Goal: Complete application form: Complete application form

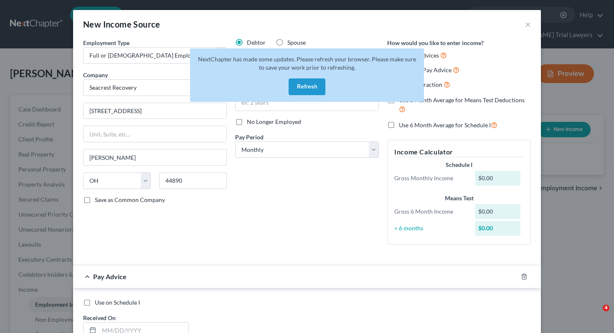
select select "0"
select select "36"
select select "0"
click at [305, 78] on button "Refresh" at bounding box center [306, 86] width 37 height 17
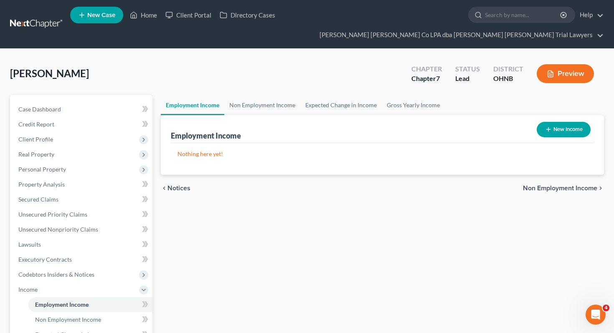
click at [551, 122] on button "New Income" at bounding box center [563, 129] width 54 height 15
select select "0"
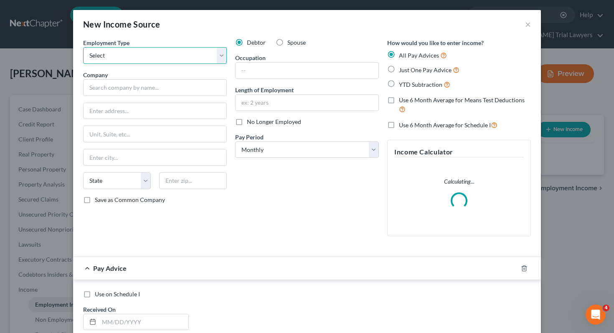
click at [191, 54] on select "Select Full or [DEMOGRAPHIC_DATA] Employment Self Employment" at bounding box center [155, 55] width 144 height 17
select select "0"
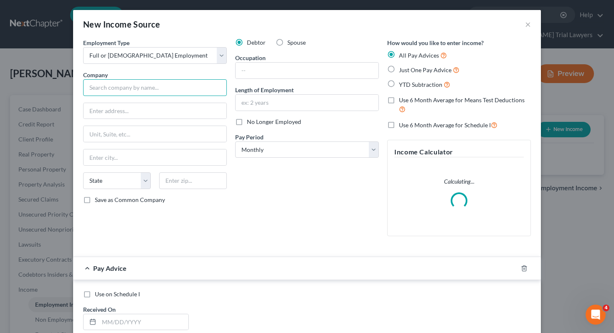
click at [185, 86] on input "text" at bounding box center [155, 87] width 144 height 17
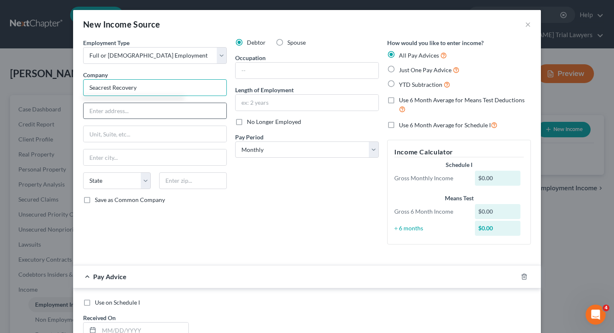
type input "Seacrest Recovery"
click at [187, 114] on input "text" at bounding box center [154, 111] width 143 height 16
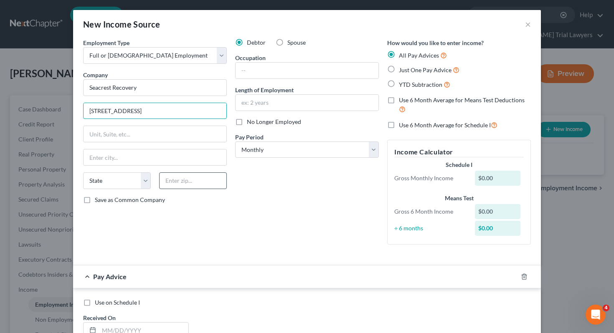
type input "[STREET_ADDRESS]"
click at [197, 180] on input "text" at bounding box center [193, 180] width 68 height 17
type input "44890"
click at [219, 209] on div "Employment Type * Select Full or [DEMOGRAPHIC_DATA] Employment Self Employment …" at bounding box center [155, 144] width 152 height 213
type input "[PERSON_NAME]"
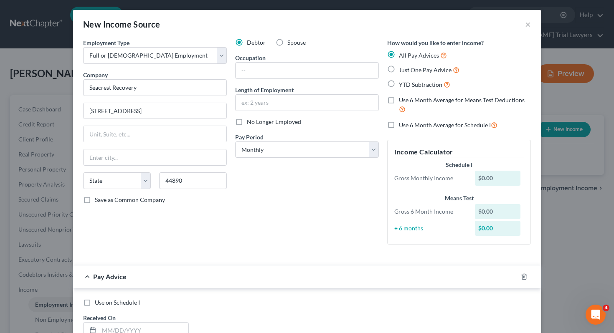
select select "36"
click at [277, 71] on input "text" at bounding box center [306, 71] width 143 height 16
type input "Case Manager"
click at [289, 97] on input "text" at bounding box center [306, 103] width 143 height 16
type input "2 Years"
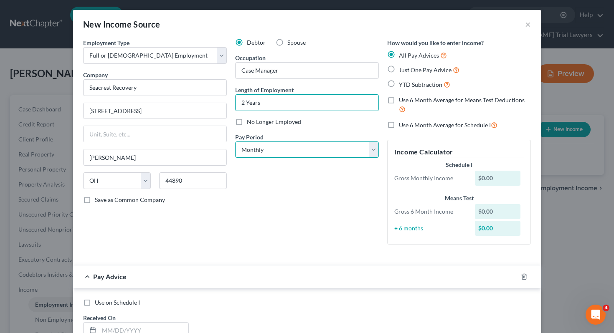
click at [306, 154] on select "Select Monthly Twice Monthly Every Other Week Weekly" at bounding box center [307, 150] width 144 height 17
select select "1"
click at [288, 189] on div "Debtor Spouse Occupation Case Manager Length of Employment 2 Years No Longer Em…" at bounding box center [307, 144] width 152 height 213
click at [397, 73] on div "Just One Pay Advice" at bounding box center [459, 70] width 144 height 10
click at [399, 70] on label "Just One Pay Advice" at bounding box center [429, 70] width 61 height 10
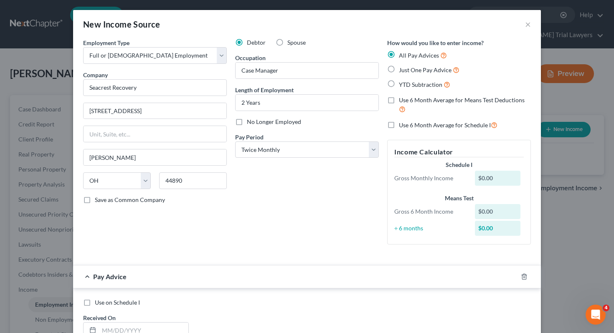
click at [402, 70] on input "Just One Pay Advice" at bounding box center [404, 67] width 5 height 5
radio input "true"
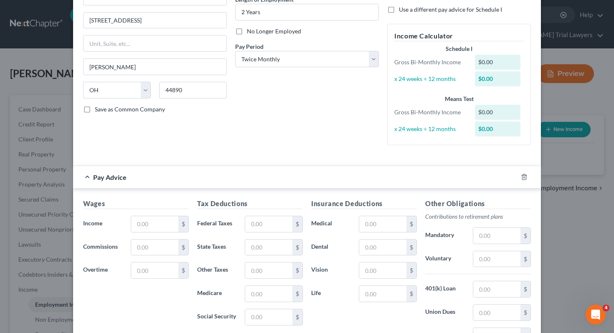
scroll to position [94, 0]
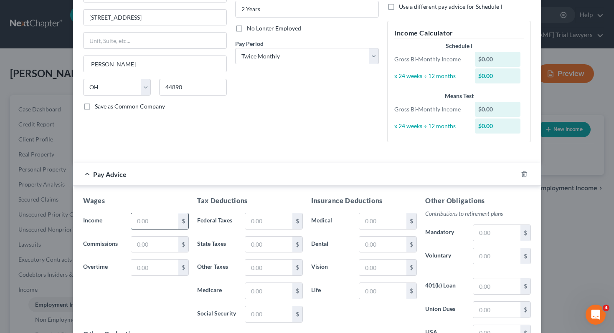
click at [141, 223] on input "text" at bounding box center [154, 221] width 47 height 16
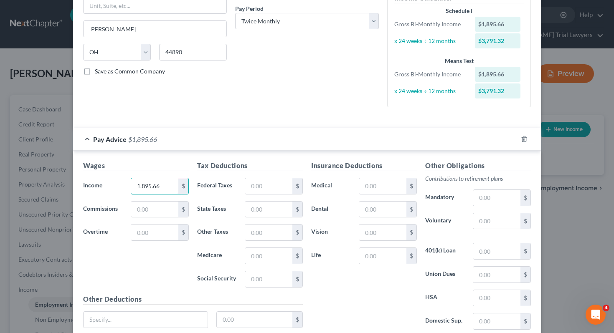
scroll to position [136, 0]
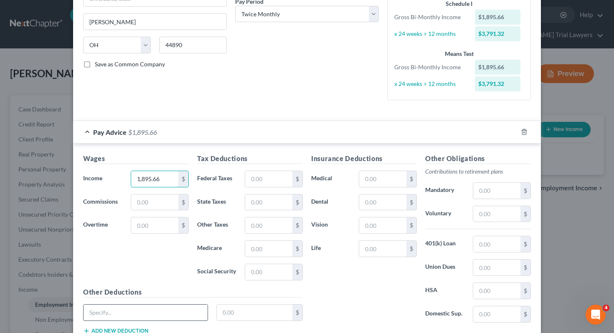
type input "1,895.66"
click at [99, 314] on input "text" at bounding box center [145, 313] width 124 height 16
type input "O"
click at [397, 180] on input "text" at bounding box center [382, 179] width 47 height 16
type input "75"
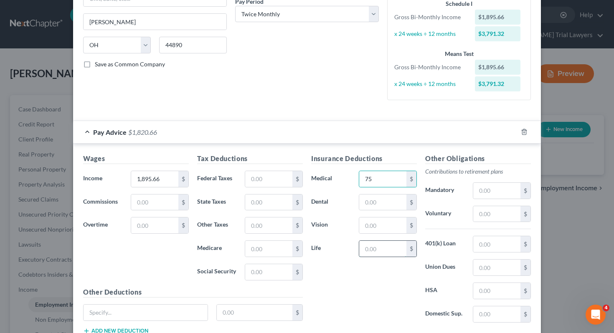
click at [392, 250] on input "text" at bounding box center [382, 249] width 47 height 16
type input "37.07"
click at [269, 173] on input "text" at bounding box center [268, 179] width 47 height 16
type input "85.54"
click at [256, 258] on div "Tax Deductions Federal Taxes 85.54 $ State Taxes $ Other Taxes $ Medicare $ Soc…" at bounding box center [250, 221] width 114 height 134
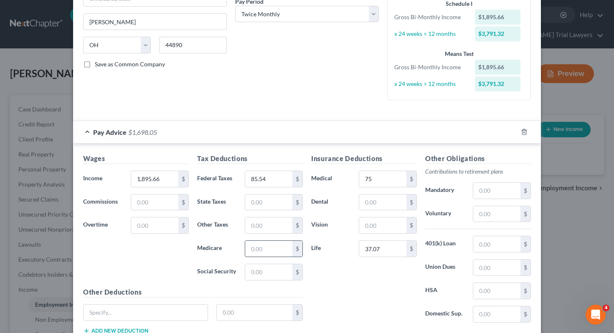
click at [256, 252] on input "text" at bounding box center [268, 249] width 47 height 16
type input "20.60"
click at [250, 274] on input "text" at bounding box center [268, 272] width 47 height 16
type input "88.08"
click at [268, 208] on input "text" at bounding box center [268, 203] width 47 height 16
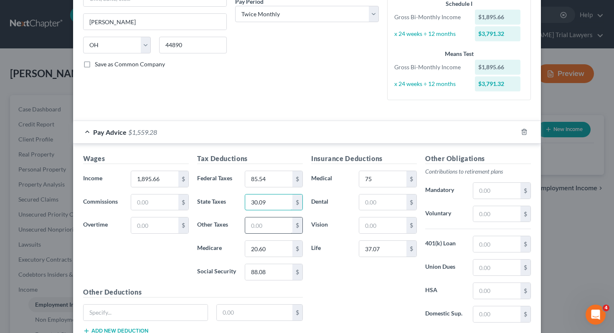
type input "30.09"
click at [258, 226] on input "text" at bounding box center [268, 226] width 47 height 16
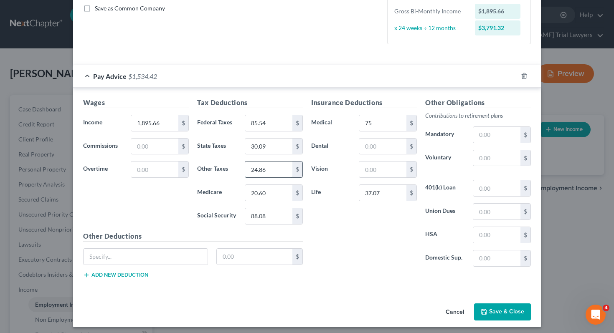
scroll to position [196, 0]
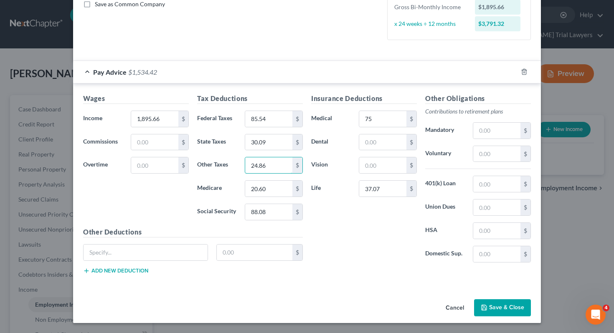
type input "24.86"
click at [349, 248] on div "Insurance Deductions Medical 75 $ Dental $ Vision $ Life 37.07 $" at bounding box center [364, 182] width 114 height 176
click at [509, 306] on button "Save & Close" at bounding box center [502, 308] width 57 height 18
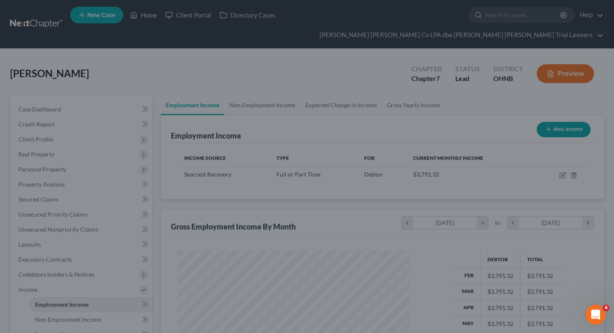
scroll to position [149, 249]
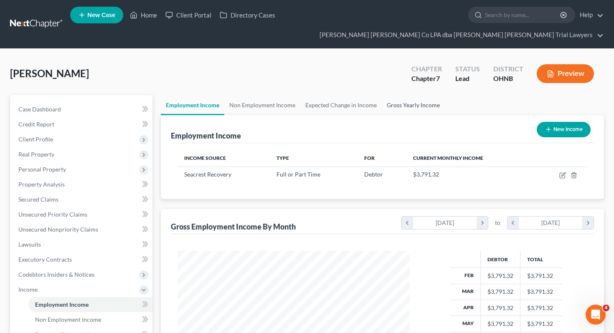
click at [411, 95] on link "Gross Yearly Income" at bounding box center [413, 105] width 63 height 20
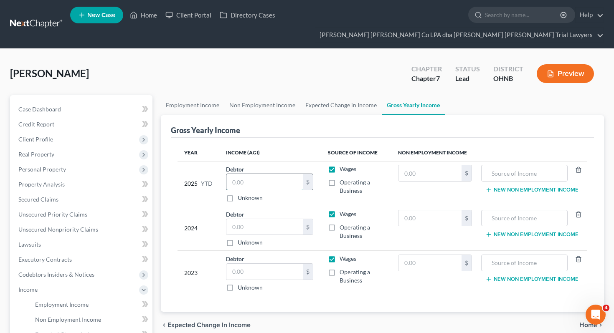
click at [266, 174] on input "text" at bounding box center [264, 182] width 77 height 16
type input "26,056.66"
click at [255, 264] on input "text" at bounding box center [264, 272] width 77 height 16
type input "3"
type input "44,617"
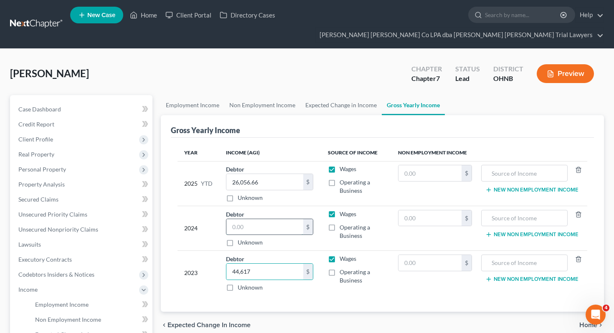
click at [257, 219] on input "text" at bounding box center [264, 227] width 77 height 16
type input "28,276"
click at [415, 255] on input "text" at bounding box center [429, 263] width 63 height 16
type input "4,212"
click at [511, 255] on input "text" at bounding box center [524, 263] width 77 height 16
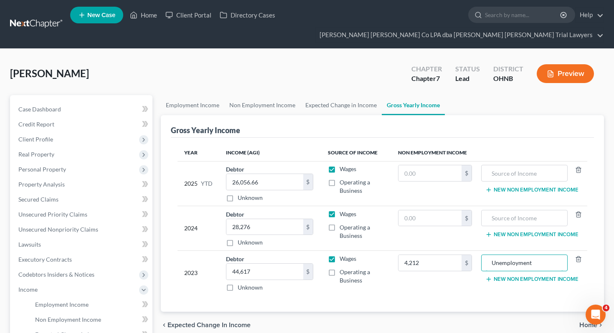
type input "Unemployment"
click at [440, 318] on div "chevron_left Expected Change in Income Home chevron_right" at bounding box center [382, 325] width 443 height 27
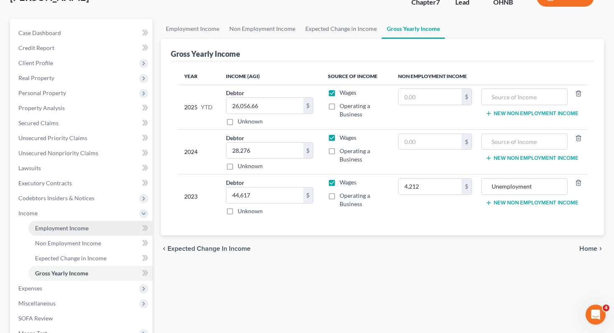
scroll to position [78, 0]
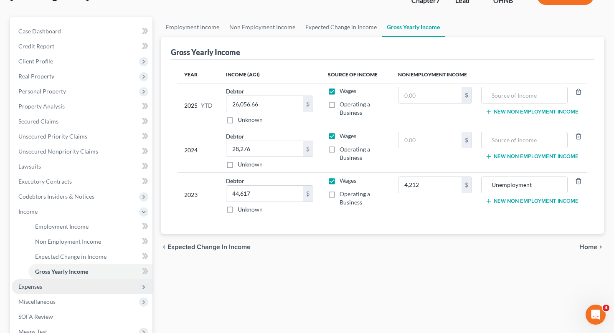
click at [72, 279] on span "Expenses" at bounding box center [82, 286] width 141 height 15
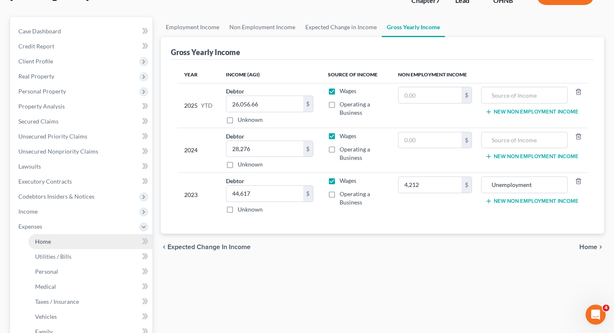
click at [86, 234] on link "Home" at bounding box center [90, 241] width 124 height 15
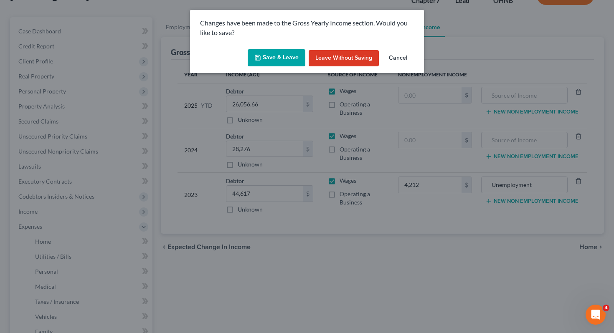
click at [263, 61] on button "Save & Leave" at bounding box center [277, 58] width 58 height 18
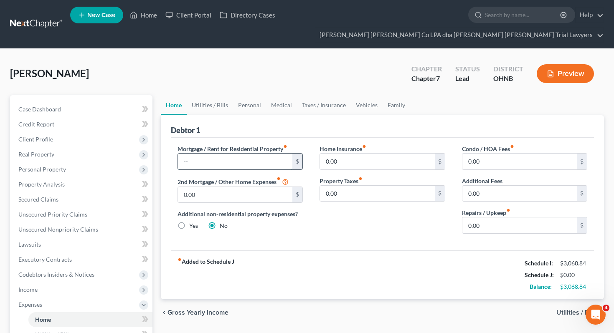
click at [271, 154] on input "text" at bounding box center [235, 162] width 115 height 16
type input "800"
click at [344, 220] on div "Home Insurance fiber_manual_record 0.00 $ Property Taxes fiber_manual_record 0.…" at bounding box center [382, 192] width 142 height 96
click at [202, 95] on link "Utilities / Bills" at bounding box center [210, 105] width 46 height 20
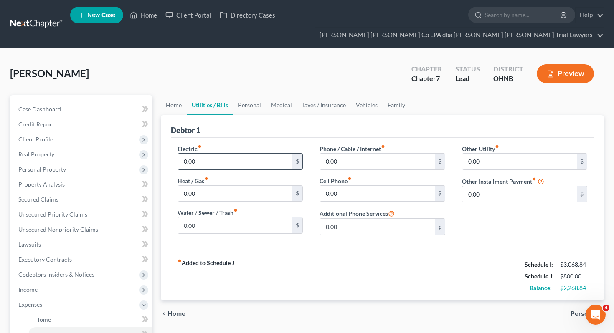
click at [209, 154] on input "0.00" at bounding box center [235, 162] width 115 height 16
click at [208, 154] on input "200" at bounding box center [235, 162] width 115 height 16
type input "100"
click at [202, 186] on input "0.00" at bounding box center [235, 194] width 115 height 16
type input "100"
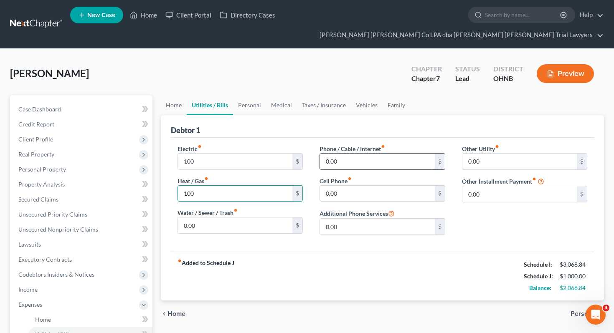
click at [345, 154] on input "0.00" at bounding box center [377, 162] width 115 height 16
click at [342, 186] on input "0.00" at bounding box center [377, 194] width 115 height 16
type input "98"
click at [240, 95] on link "Personal" at bounding box center [249, 105] width 33 height 20
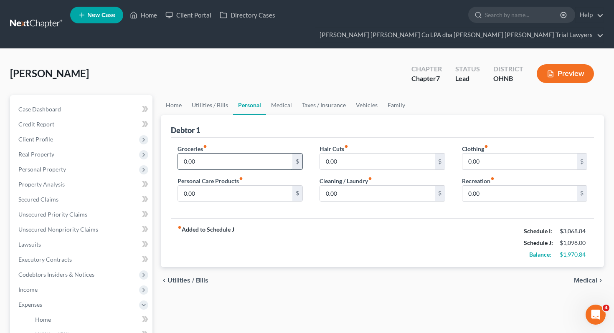
click at [214, 154] on input "0.00" at bounding box center [235, 162] width 115 height 16
type input "300"
click at [208, 186] on input "0.00" at bounding box center [235, 194] width 115 height 16
type input "100"
click at [490, 154] on input "0.00" at bounding box center [519, 162] width 115 height 16
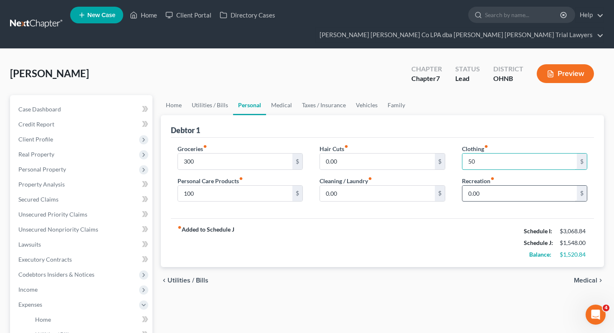
type input "50"
click at [501, 186] on input "0.00" at bounding box center [519, 194] width 115 height 16
type input "25"
click at [361, 95] on link "Vehicles" at bounding box center [367, 105] width 32 height 20
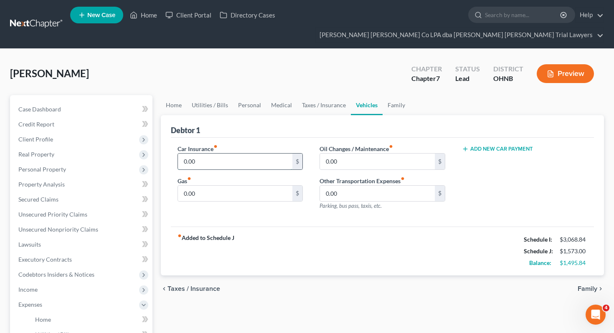
click at [261, 154] on input "0.00" at bounding box center [235, 162] width 115 height 16
type input "114"
click at [253, 186] on input "0.00" at bounding box center [235, 194] width 115 height 16
type input "100"
click at [391, 95] on link "Family" at bounding box center [396, 105] width 28 height 20
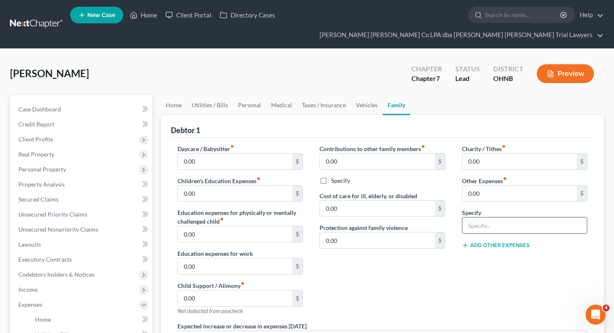
click at [495, 218] on input "text" at bounding box center [524, 226] width 125 height 16
type input "Pet Expense"
click at [502, 186] on input "0.00" at bounding box center [519, 194] width 115 height 16
type input "300"
click at [172, 95] on link "Home" at bounding box center [174, 105] width 26 height 20
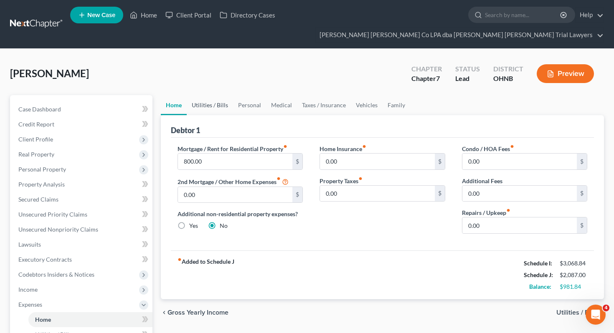
click at [190, 96] on link "Utilities / Bills" at bounding box center [210, 105] width 46 height 20
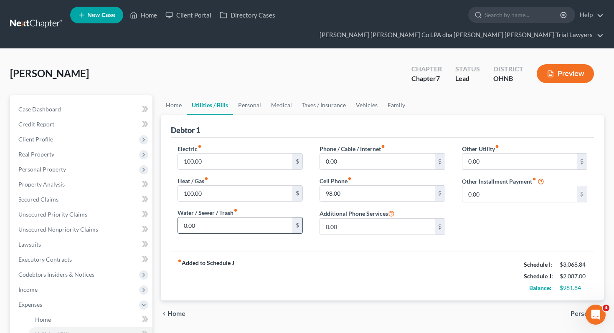
click at [225, 218] on input "0.00" at bounding box center [235, 226] width 115 height 16
type input "50"
click at [233, 95] on link "Personal" at bounding box center [249, 105] width 33 height 20
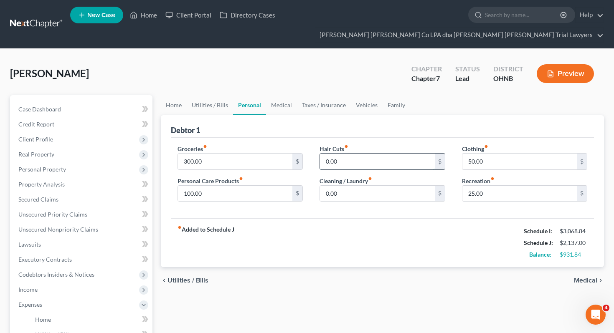
click at [350, 154] on input "0.00" at bounding box center [377, 162] width 115 height 16
type input "50"
click at [354, 186] on input "0.00" at bounding box center [377, 194] width 115 height 16
type input "50"
click at [404, 237] on div "fiber_manual_record Added to Schedule J Schedule I: $3,068.84 Schedule J: $2,23…" at bounding box center [382, 242] width 423 height 49
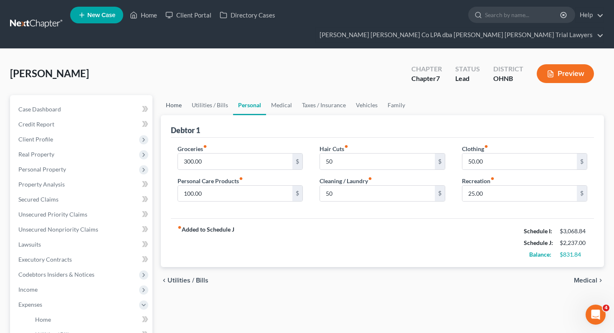
click at [170, 95] on link "Home" at bounding box center [174, 105] width 26 height 20
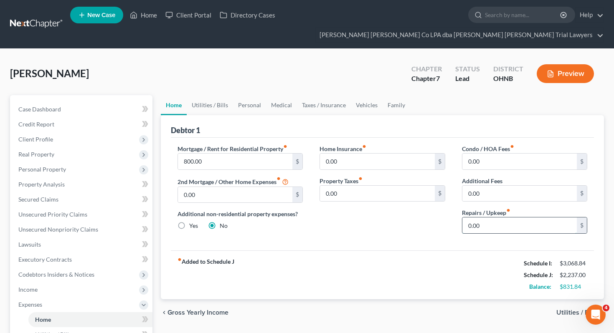
click at [503, 218] on input "0.00" at bounding box center [519, 226] width 115 height 16
type input "100"
click at [215, 95] on link "Utilities / Bills" at bounding box center [210, 105] width 46 height 20
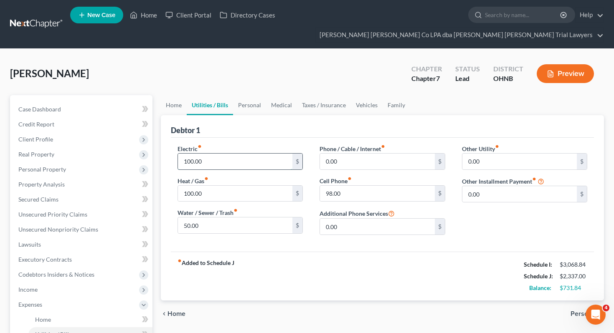
click at [229, 154] on input "100.00" at bounding box center [235, 162] width 115 height 16
type input "175"
click at [231, 186] on input "100.00" at bounding box center [235, 194] width 115 height 16
type input "150"
click at [233, 218] on input "50.00" at bounding box center [235, 226] width 115 height 16
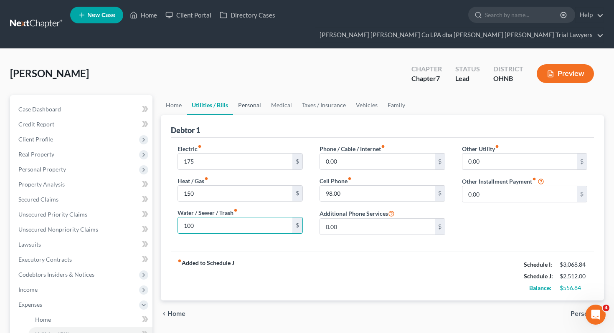
type input "100"
click at [245, 95] on link "Personal" at bounding box center [249, 105] width 33 height 20
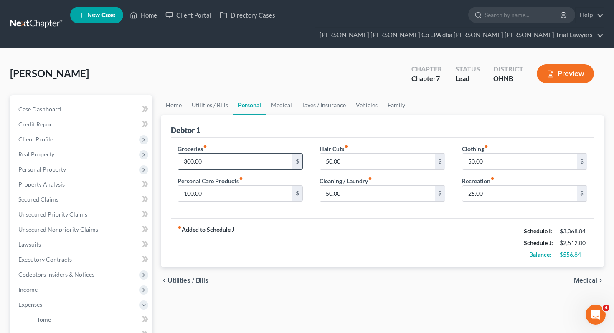
click at [237, 154] on input "300.00" at bounding box center [235, 162] width 115 height 16
click at [236, 154] on input "300.00" at bounding box center [235, 162] width 115 height 16
type input "500"
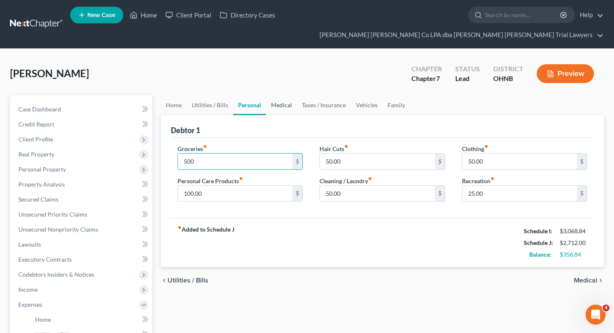
click at [279, 95] on link "Medical" at bounding box center [281, 105] width 31 height 20
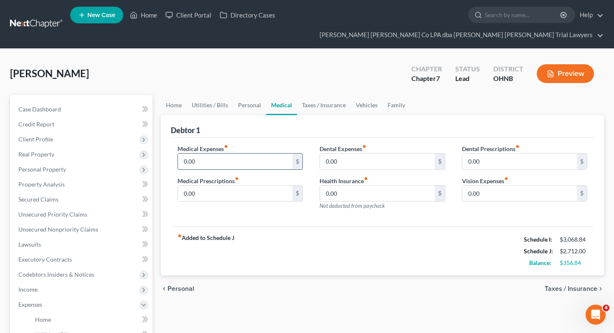
click at [247, 154] on input "0.00" at bounding box center [235, 162] width 115 height 16
type input "100"
click at [356, 154] on input "0.00" at bounding box center [377, 162] width 115 height 16
type input "100"
click at [486, 186] on input "0.00" at bounding box center [519, 194] width 115 height 16
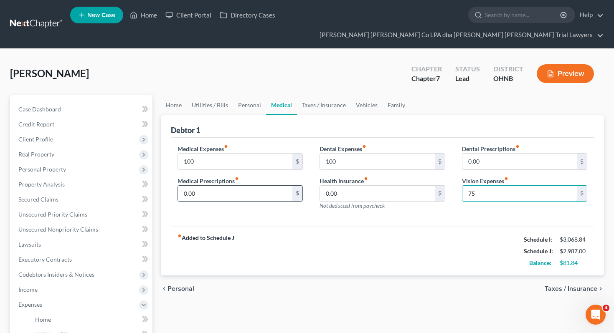
type input "75"
click at [256, 186] on input "0.00" at bounding box center [235, 194] width 115 height 16
type input "50"
click at [308, 95] on link "Taxes / Insurance" at bounding box center [324, 105] width 54 height 20
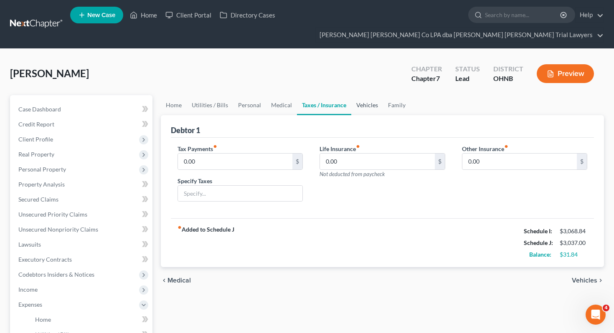
click at [375, 95] on link "Vehicles" at bounding box center [367, 105] width 32 height 20
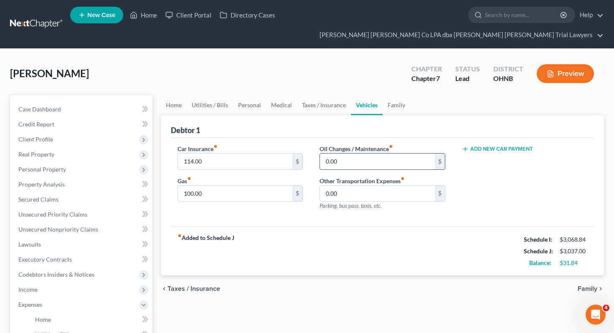
click at [360, 154] on input "0.00" at bounding box center [377, 162] width 115 height 16
click at [333, 228] on div "fiber_manual_record Added to Schedule J Schedule I: $3,068.84 Schedule J: $3,06…" at bounding box center [382, 251] width 423 height 49
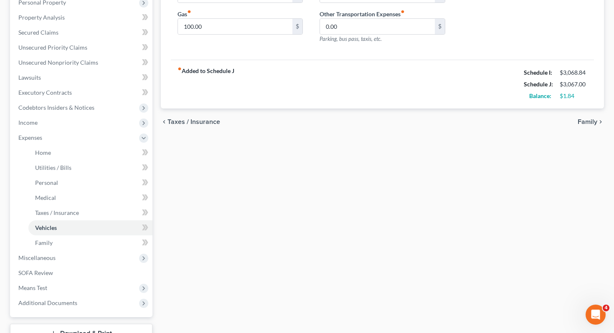
scroll to position [184, 0]
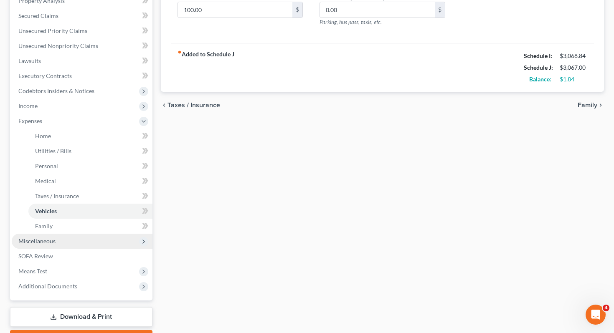
click at [101, 234] on span "Miscellaneous" at bounding box center [82, 241] width 141 height 15
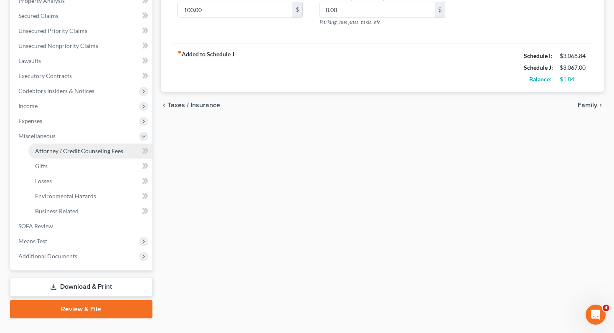
click at [107, 147] on span "Attorney / Credit Counseling Fees" at bounding box center [79, 150] width 88 height 7
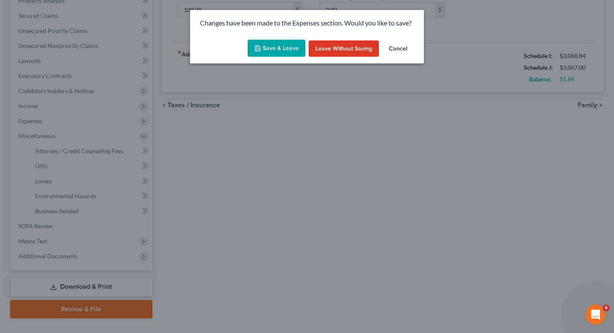
click at [296, 48] on button "Save & Leave" at bounding box center [277, 49] width 58 height 18
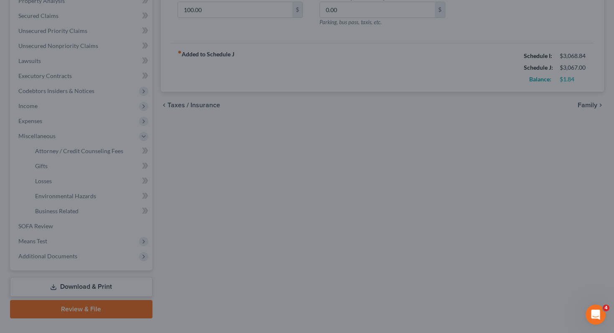
type input "30.00"
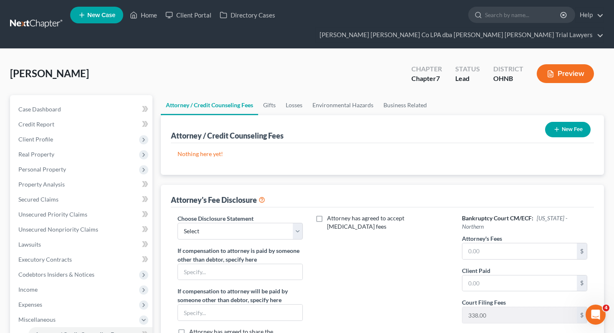
click at [567, 122] on button "New Fee" at bounding box center [568, 129] width 46 height 15
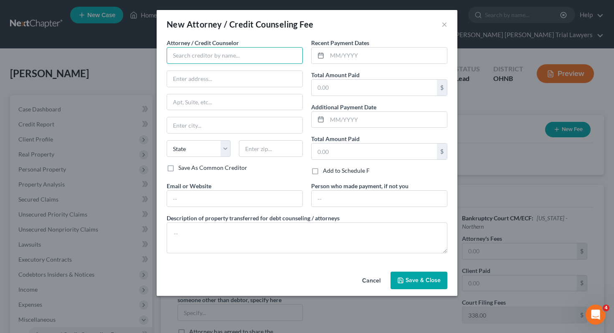
click at [229, 63] on input "text" at bounding box center [235, 55] width 136 height 17
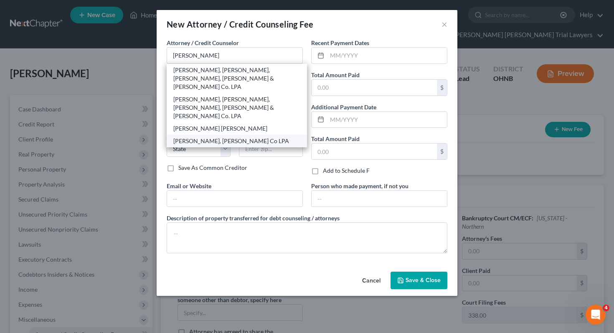
click at [224, 137] on div "[PERSON_NAME], [PERSON_NAME] Co LPA" at bounding box center [236, 141] width 127 height 8
type input "[PERSON_NAME], [PERSON_NAME] Co LPA"
type input "[STREET_ADDRESS][US_STATE]"
type input "Sandusky"
select select "36"
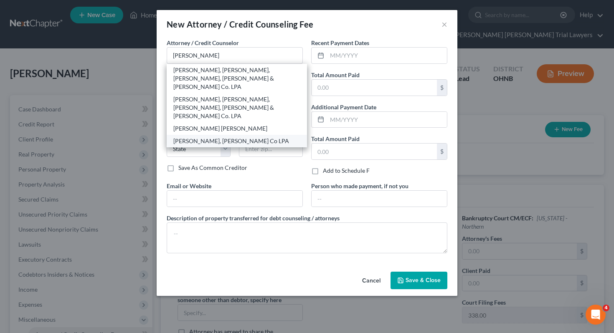
type input "44870"
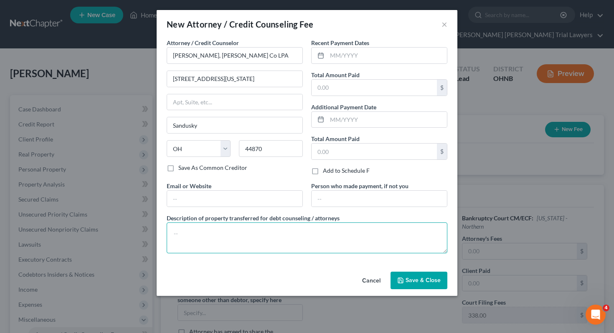
click at [228, 238] on textarea at bounding box center [307, 238] width 281 height 31
type textarea "1700 attorney fee, 338 filing fee, 62 credit counseling credit report fee."
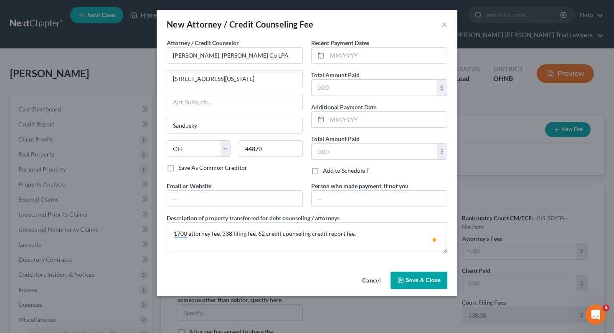
click at [402, 276] on button "Save & Close" at bounding box center [418, 281] width 57 height 18
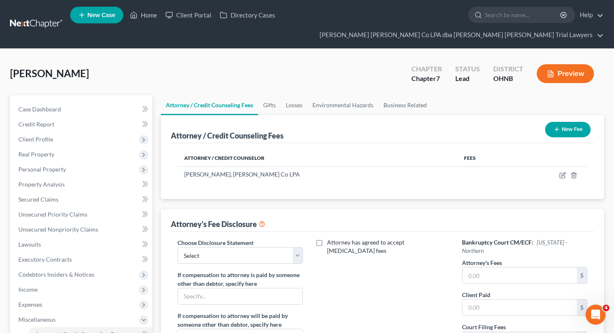
click at [207, 219] on div "Attorney's Fee Disclosure" at bounding box center [218, 224] width 94 height 10
click at [207, 247] on select "Select Fee Disclosure" at bounding box center [240, 255] width 126 height 17
select select "0"
click at [477, 268] on input "text" at bounding box center [519, 276] width 115 height 16
type input "1,700"
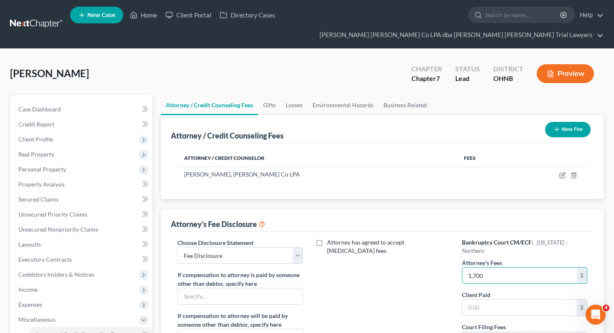
click at [381, 290] on div "Attorney has agreed to accept [MEDICAL_DATA] fees" at bounding box center [382, 315] width 142 height 155
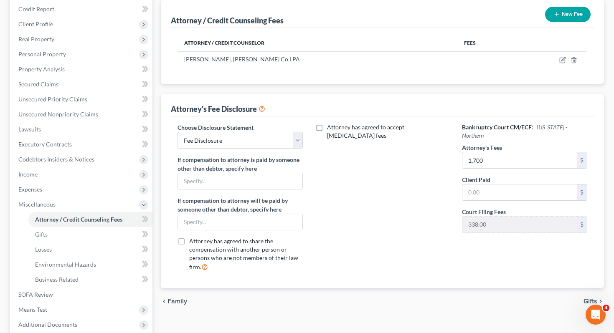
scroll to position [185, 0]
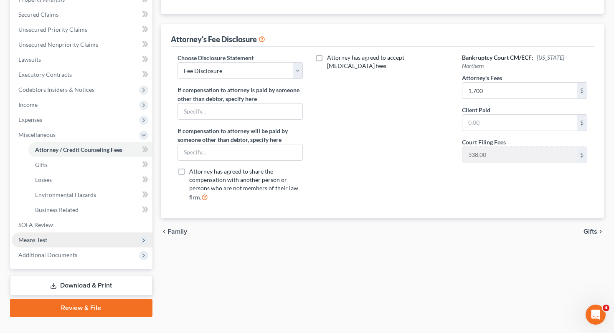
click at [89, 233] on span "Means Test" at bounding box center [82, 240] width 141 height 15
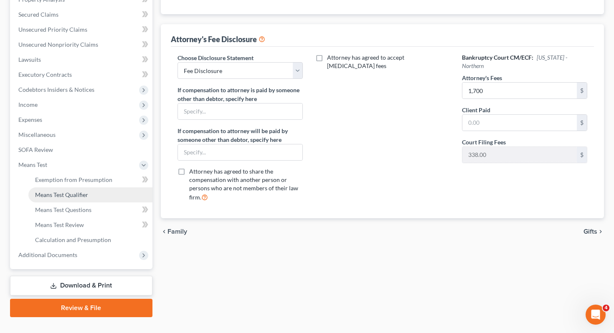
click at [93, 187] on link "Means Test Qualifier" at bounding box center [90, 194] width 124 height 15
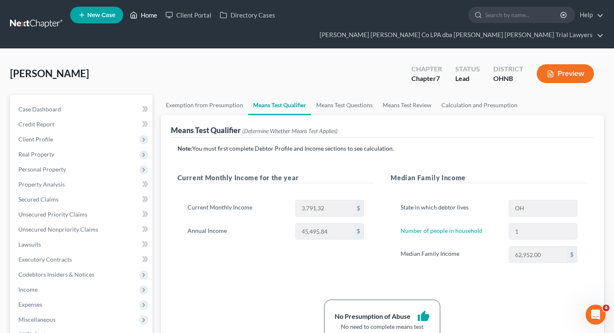
click at [154, 18] on link "Home" at bounding box center [143, 15] width 35 height 15
